Goal: Task Accomplishment & Management: Manage account settings

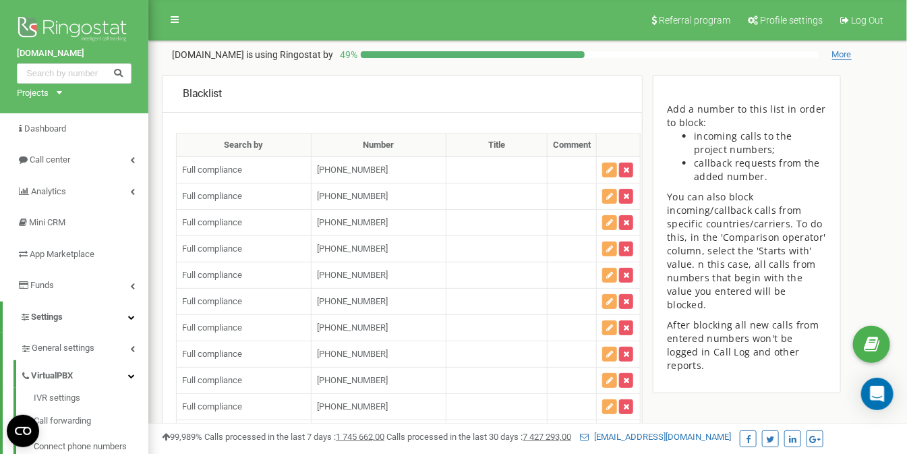
scroll to position [88759, 0]
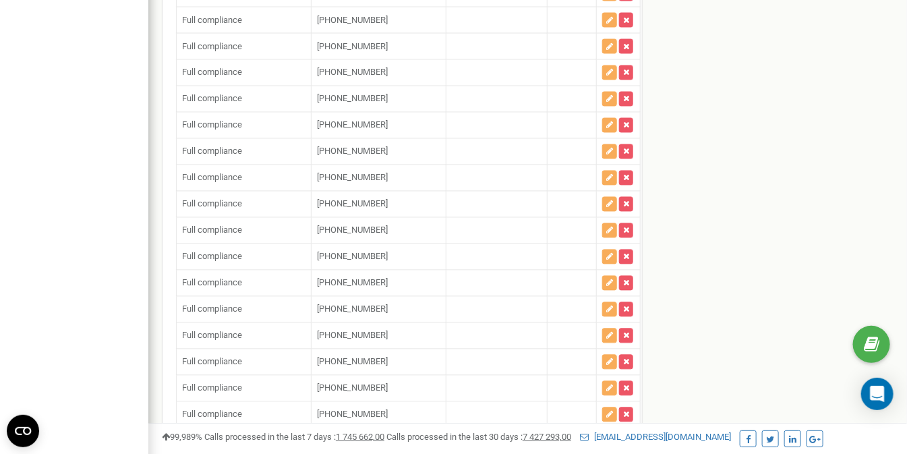
paste input "[PHONE_NUMBER]"
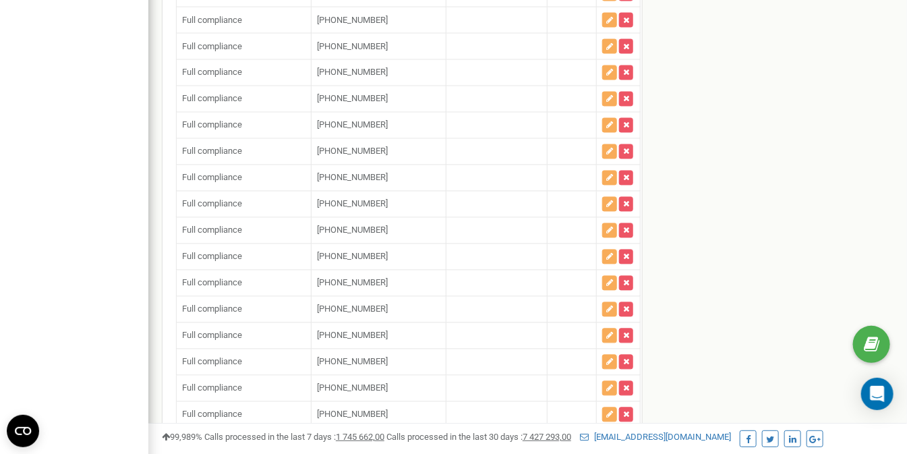
type input "[PHONE_NUMBER]"
paste input "18566150550"
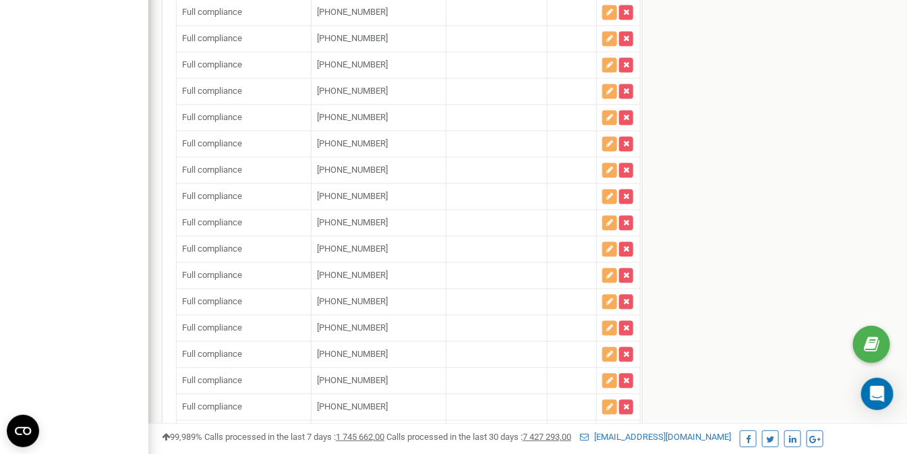
scroll to position [88827, 0]
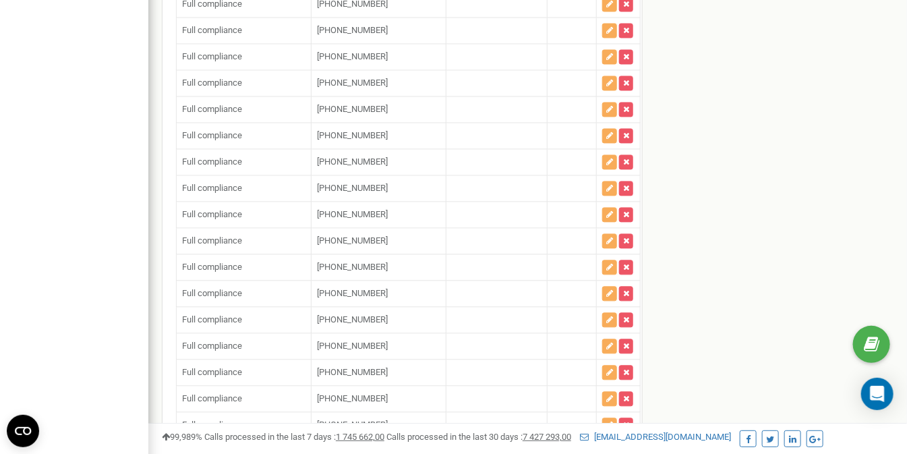
type input "[PHONE_NUMBER]"
